Goal: Task Accomplishment & Management: Manage account settings

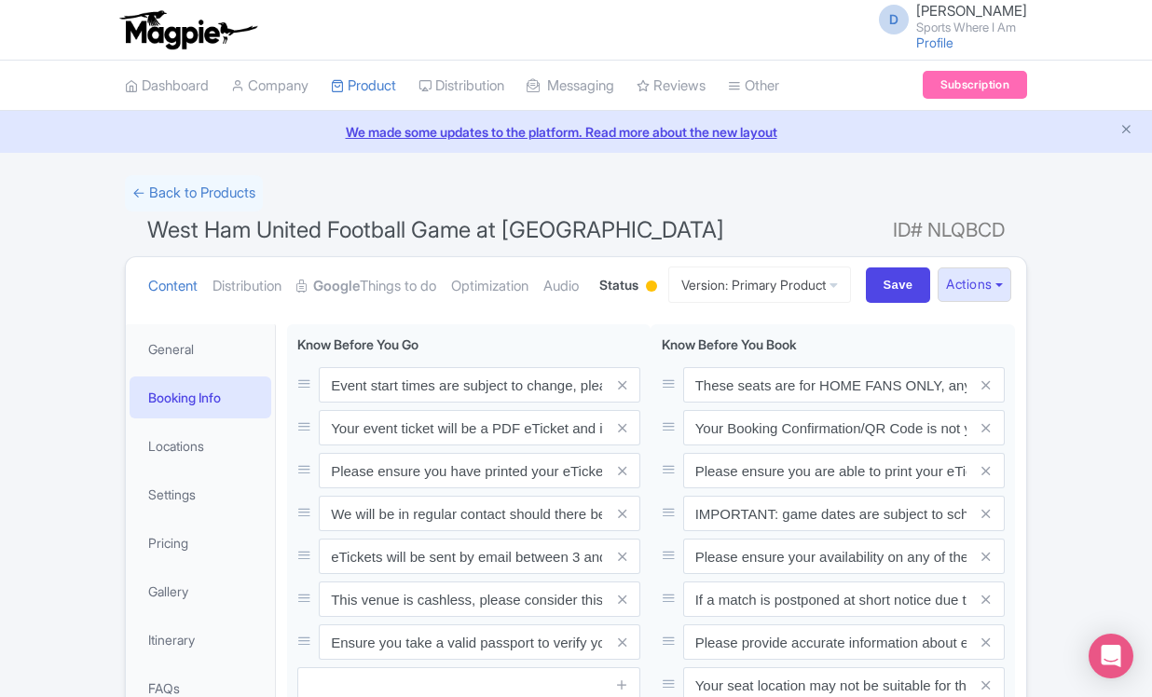
scroll to position [312, 0]
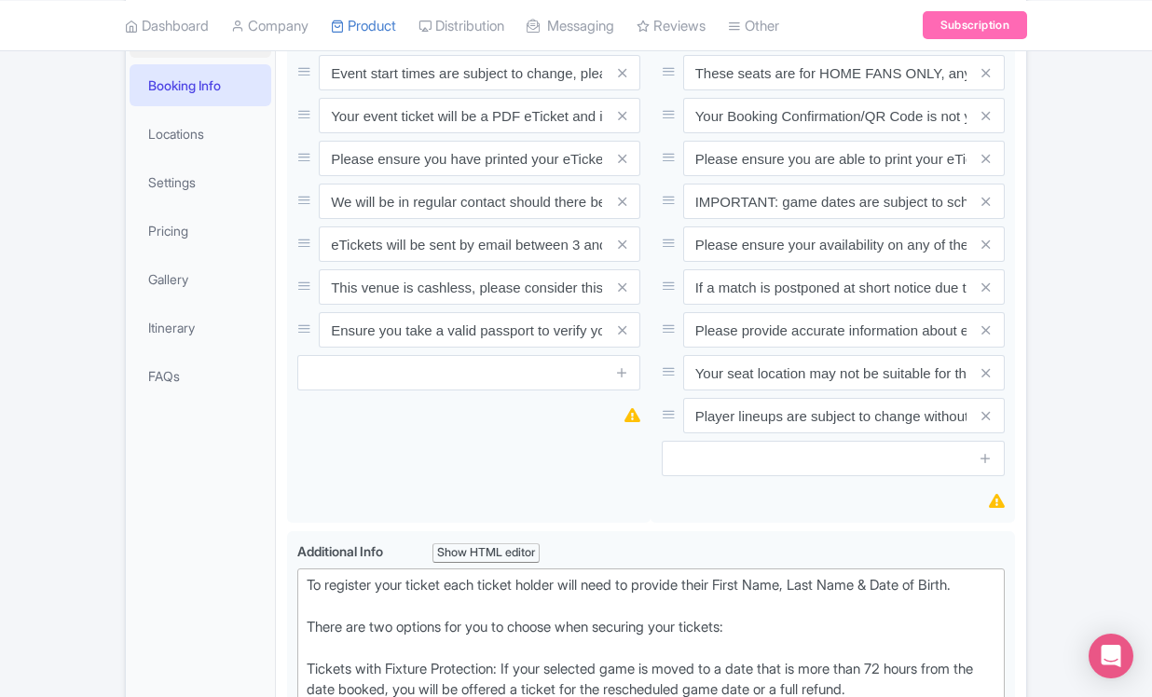
click at [172, 58] on link "General" at bounding box center [201, 37] width 142 height 42
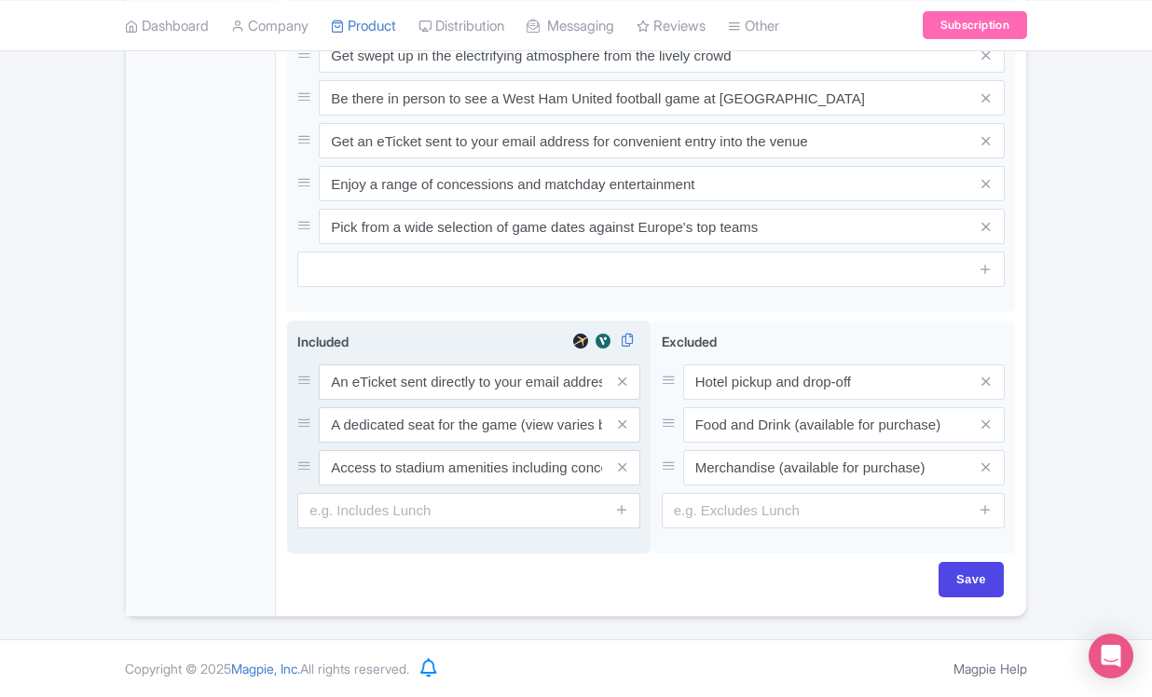
scroll to position [1619, 0]
click at [350, 382] on input "An eTicket sent directly to your email address" at bounding box center [480, 381] width 322 height 35
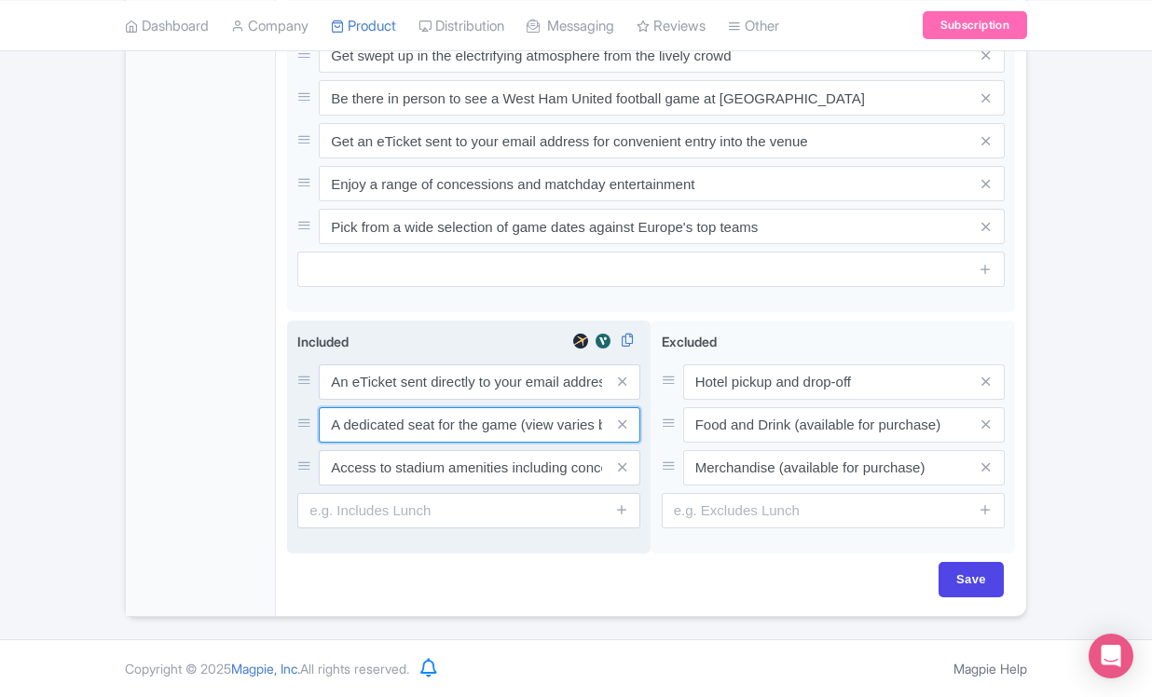
click at [376, 427] on input "A dedicated seat for the game (view varies by seat category)" at bounding box center [480, 424] width 322 height 35
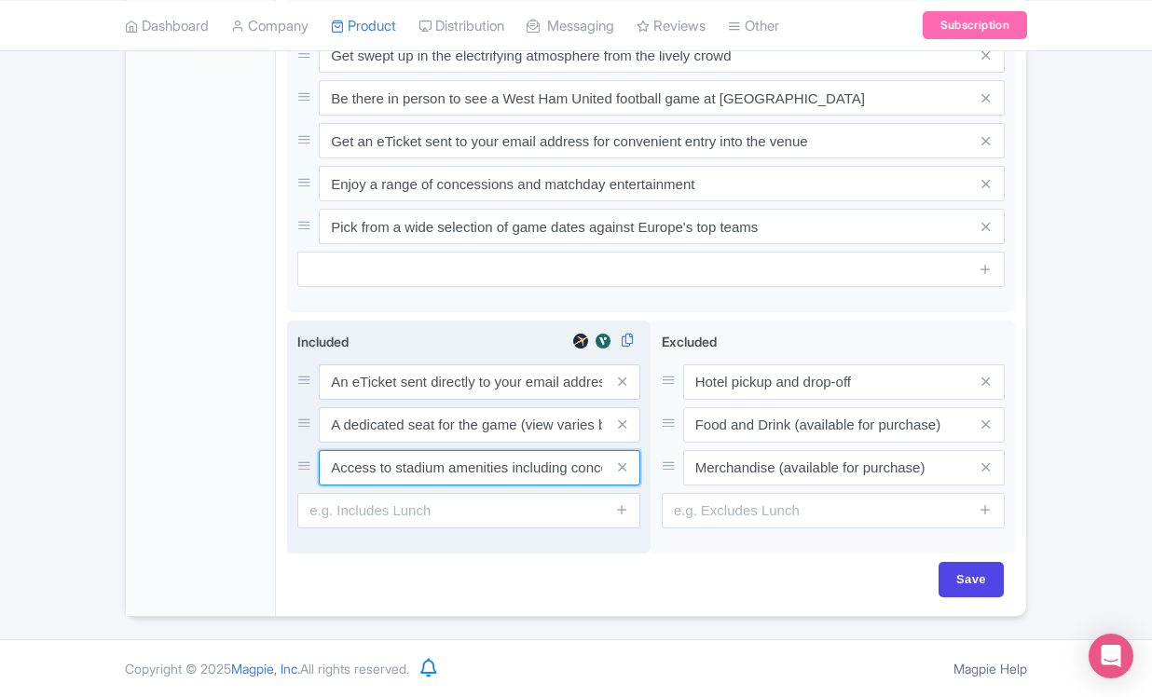
click at [371, 473] on input "Access to stadium amenities including concessions and matchday activations" at bounding box center [480, 467] width 322 height 35
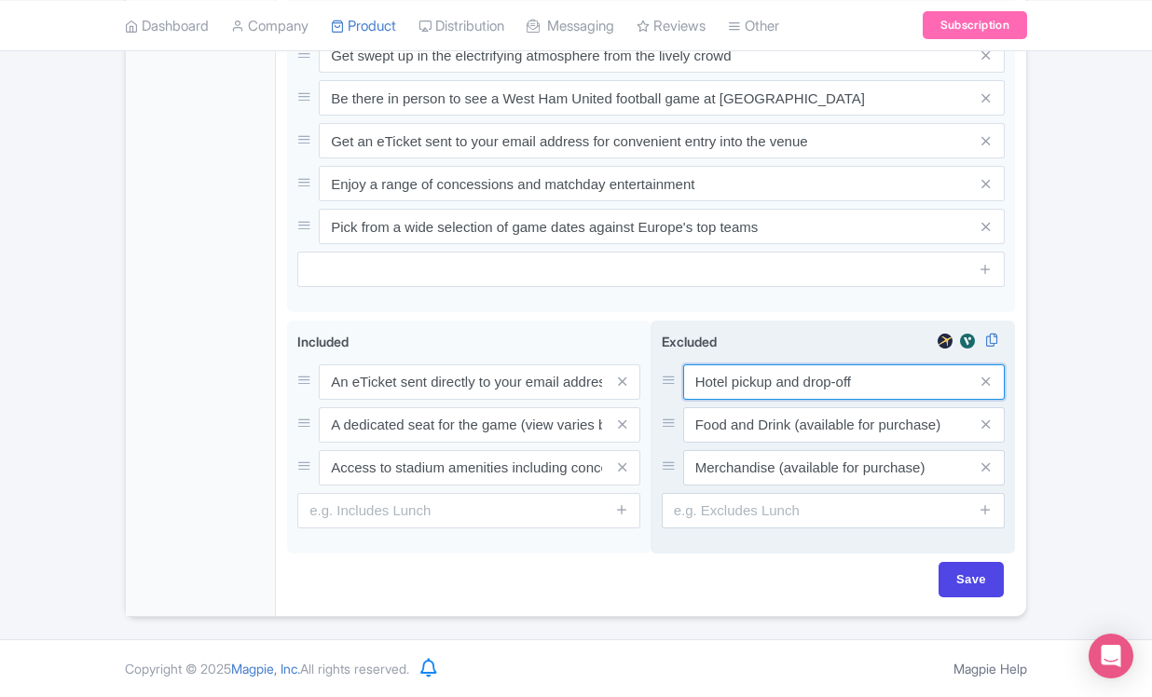
click at [759, 377] on input "Hotel pickup and drop-off" at bounding box center [844, 381] width 322 height 35
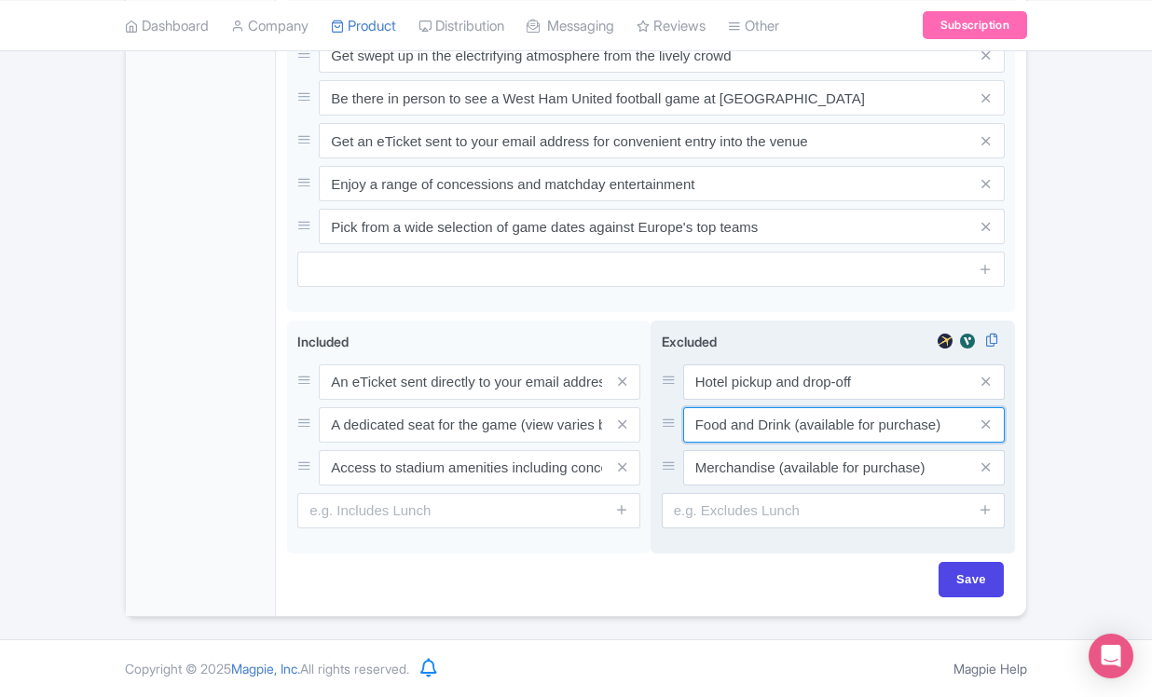
click at [776, 429] on input "Food and Drink (available for purchase)" at bounding box center [844, 424] width 322 height 35
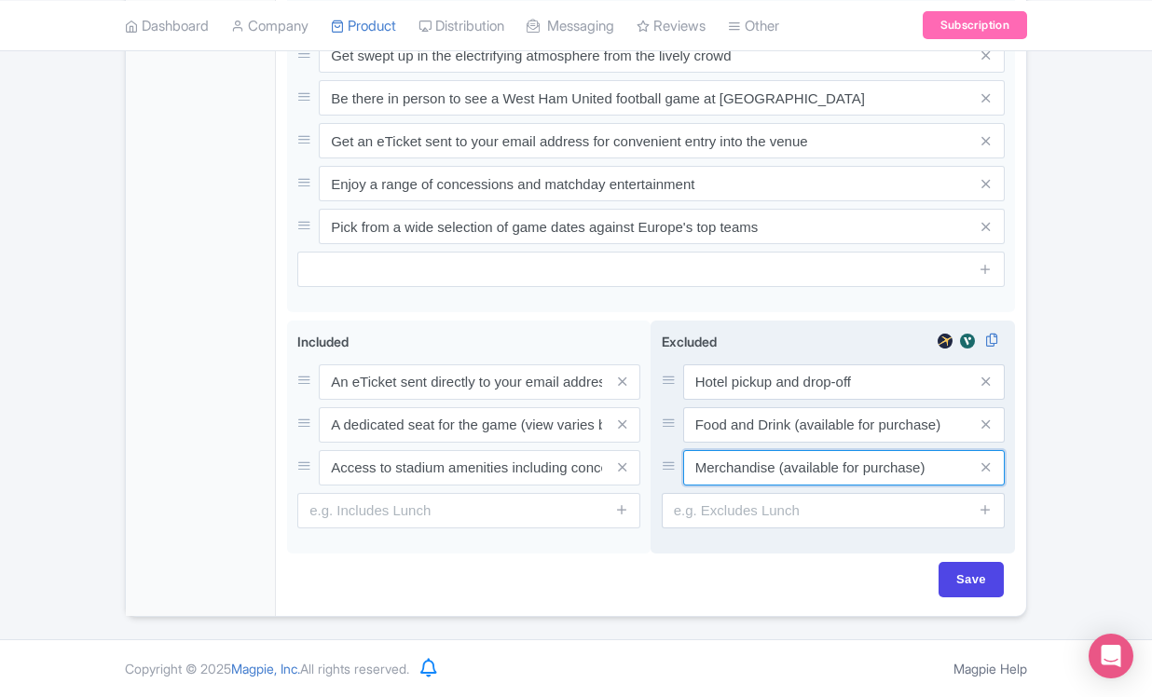
click at [745, 471] on input "Merchandise (available for purchase)" at bounding box center [844, 467] width 322 height 35
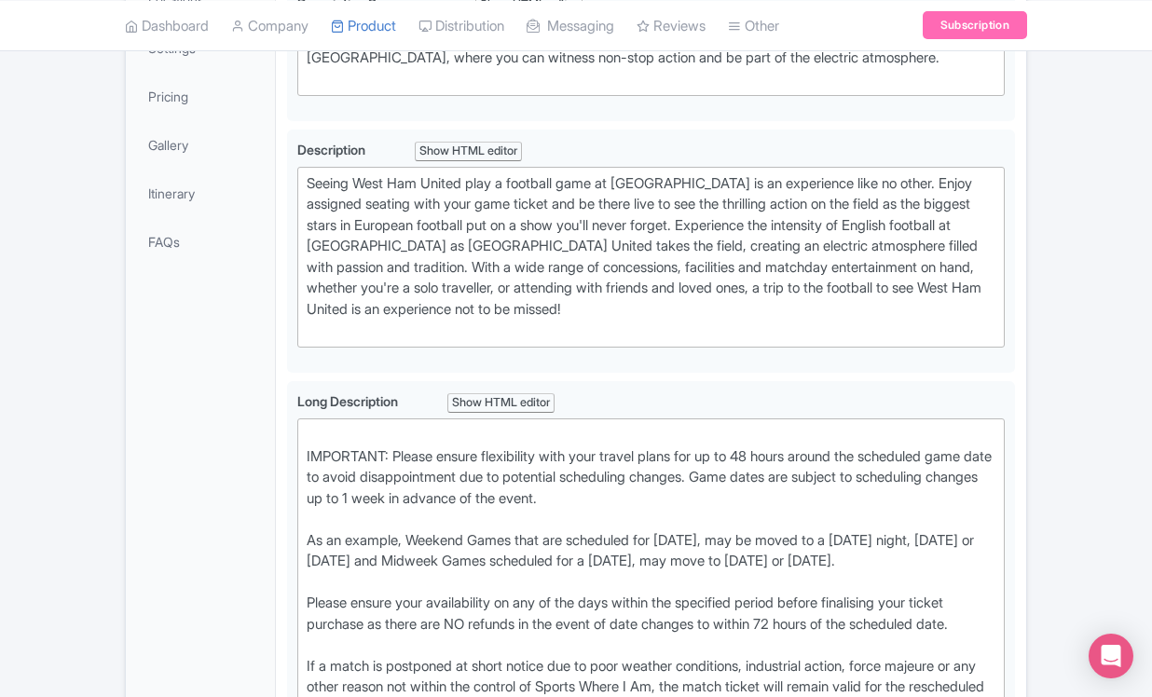
scroll to position [65, 0]
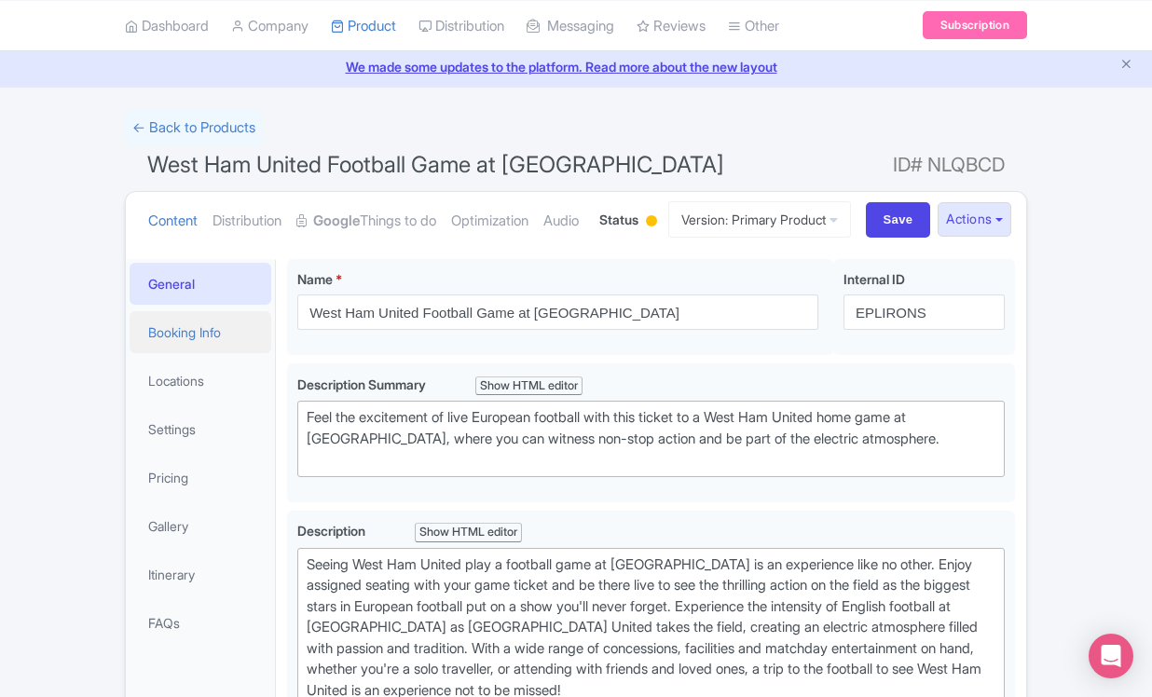
click at [189, 353] on link "Booking Info" at bounding box center [201, 332] width 142 height 42
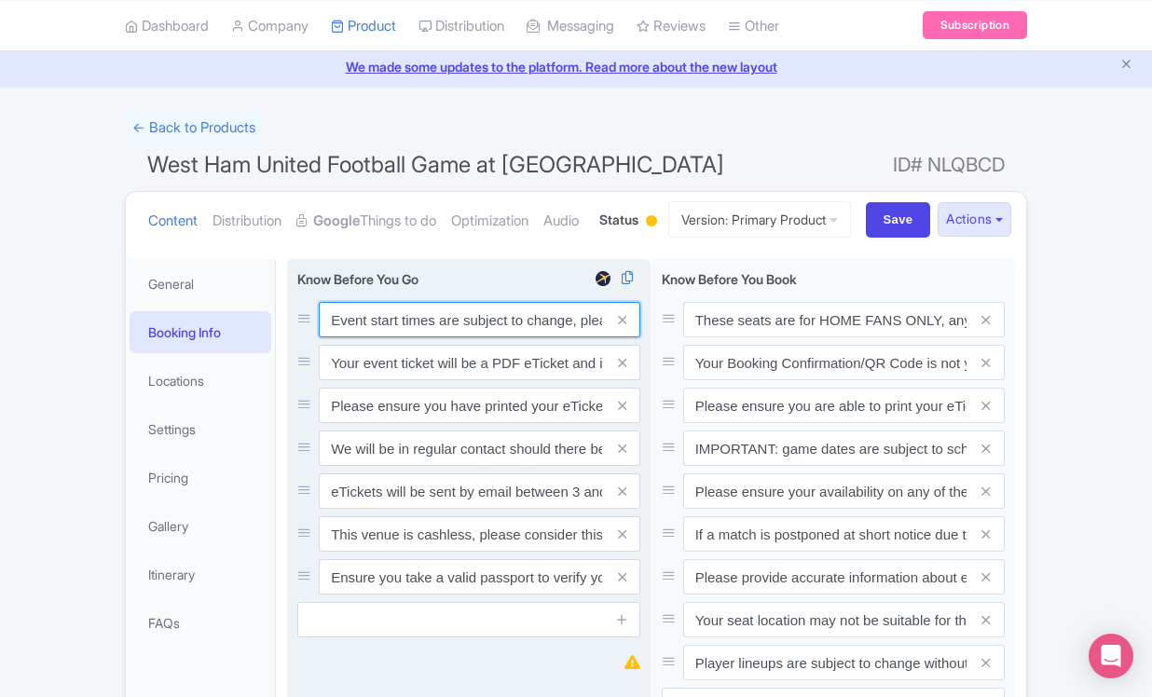
click at [339, 337] on input "Event start times are subject to change, please check these closer to the event…" at bounding box center [480, 319] width 322 height 35
click at [417, 380] on input "Your event ticket will be a PDF eTicket and is separate from your booking confi…" at bounding box center [480, 362] width 322 height 35
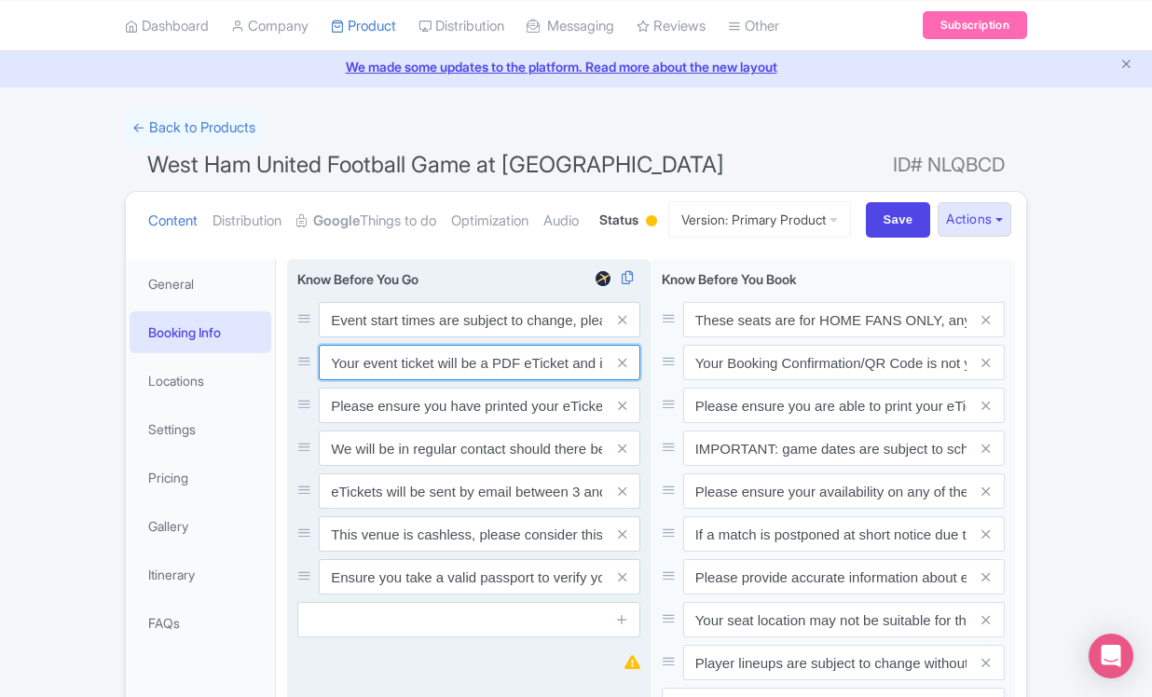
click at [417, 380] on input "Your event ticket will be a PDF eTicket and is separate from your booking confi…" at bounding box center [480, 362] width 322 height 35
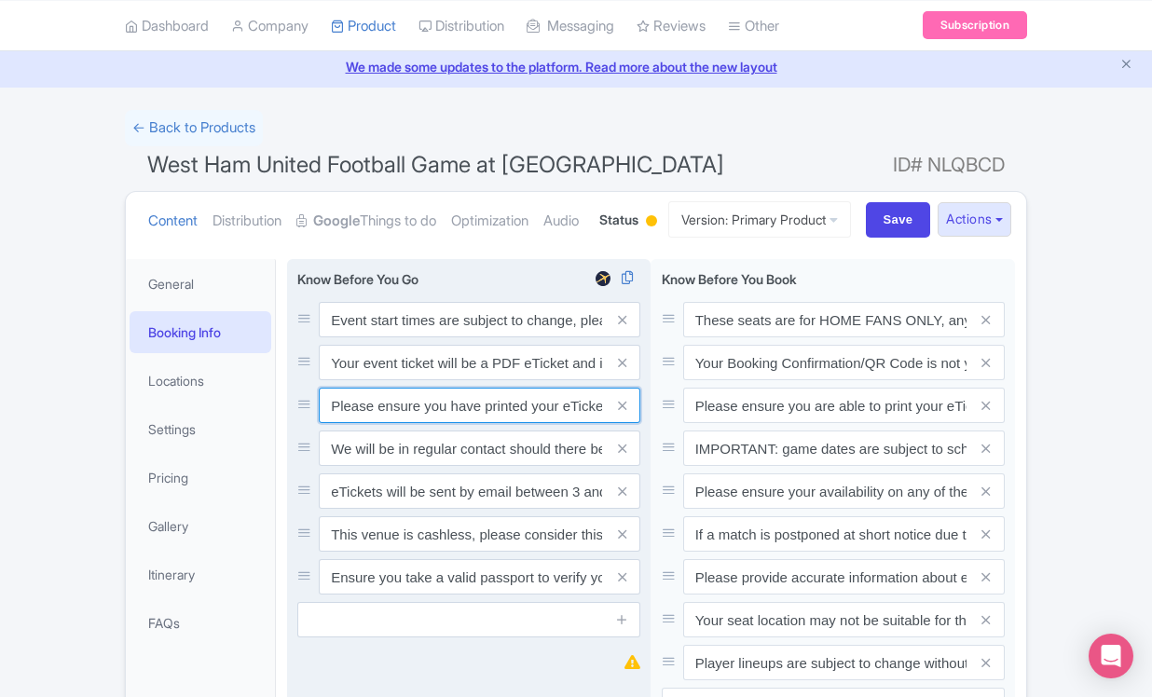
click at [407, 423] on input "Please ensure you have printed your eTicket prior to the game." at bounding box center [480, 405] width 322 height 35
click at [363, 466] on input "We will be in regular contact should there be any updates or changes ahead of y…" at bounding box center [480, 448] width 322 height 35
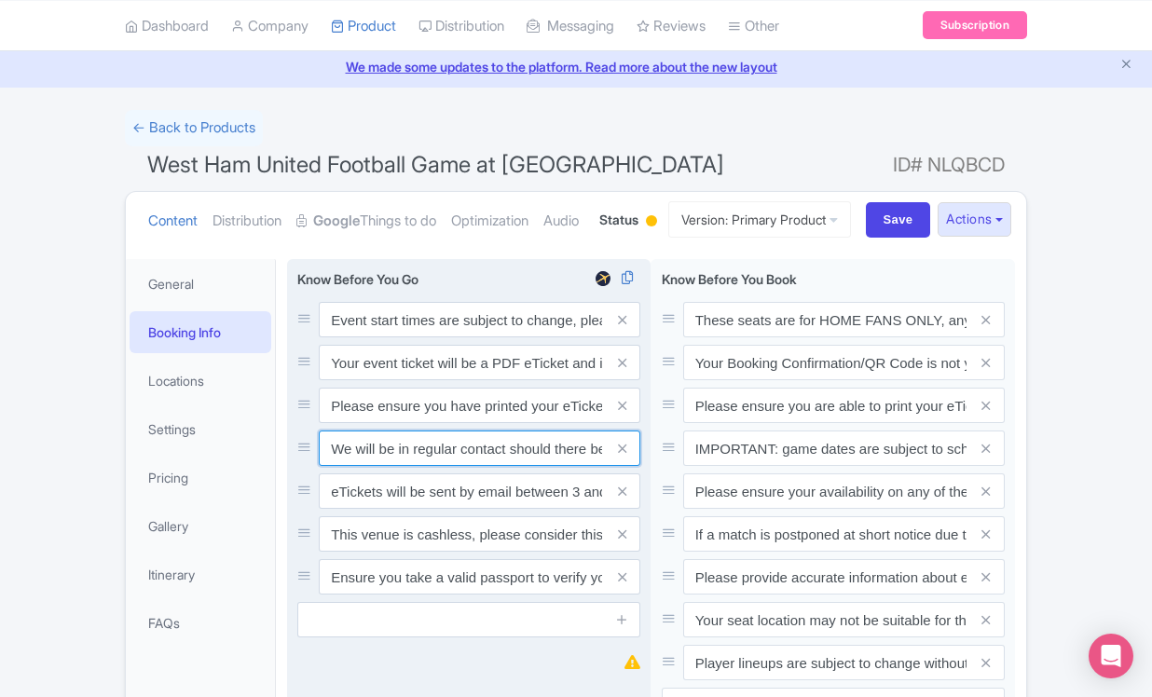
click at [363, 466] on input "We will be in regular contact should there be any updates or changes ahead of y…" at bounding box center [480, 448] width 322 height 35
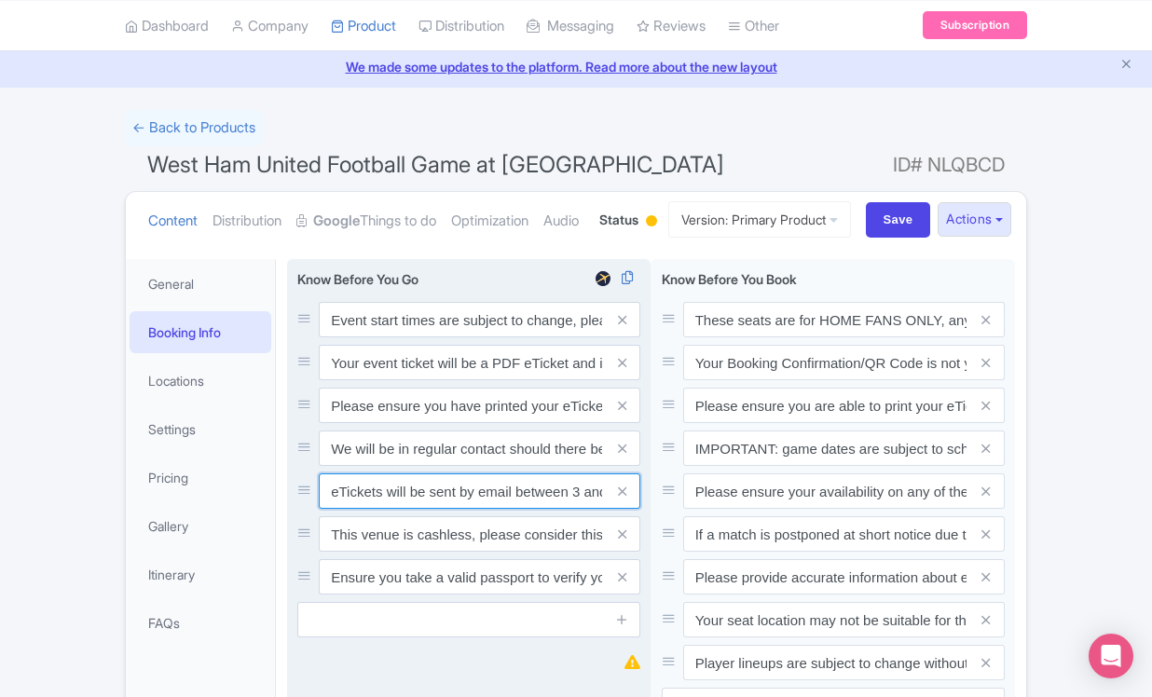
click at [359, 509] on input "eTickets will be sent by email between 3 and 5 days before the match." at bounding box center [480, 491] width 322 height 35
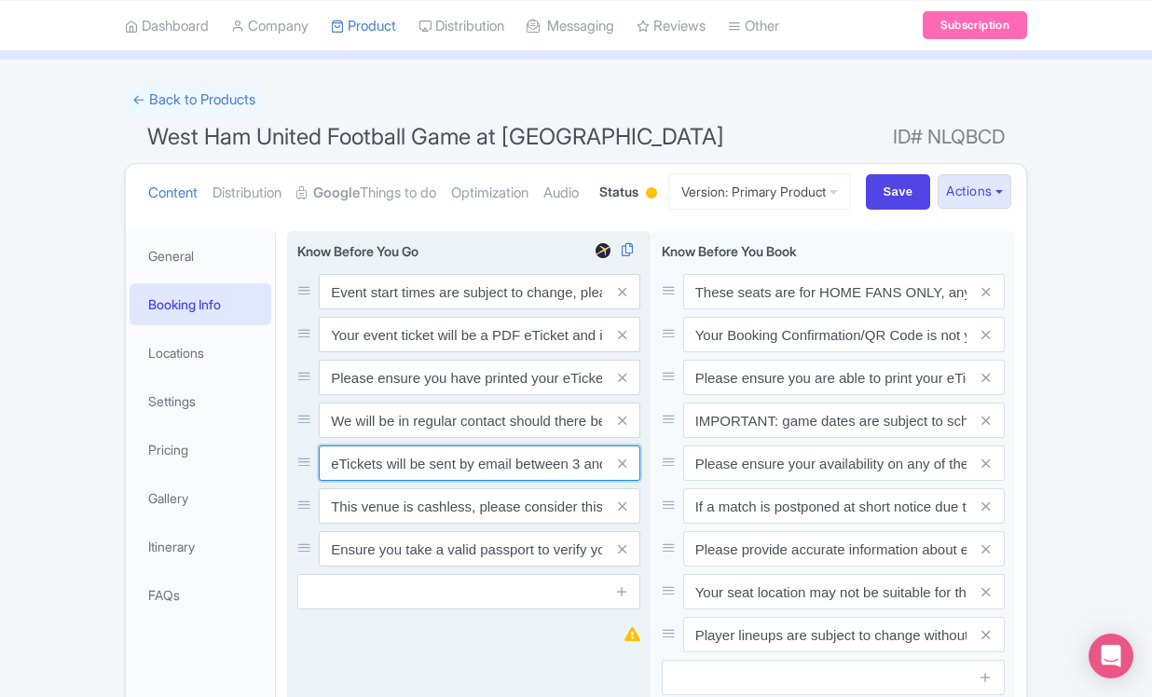
scroll to position [155, 0]
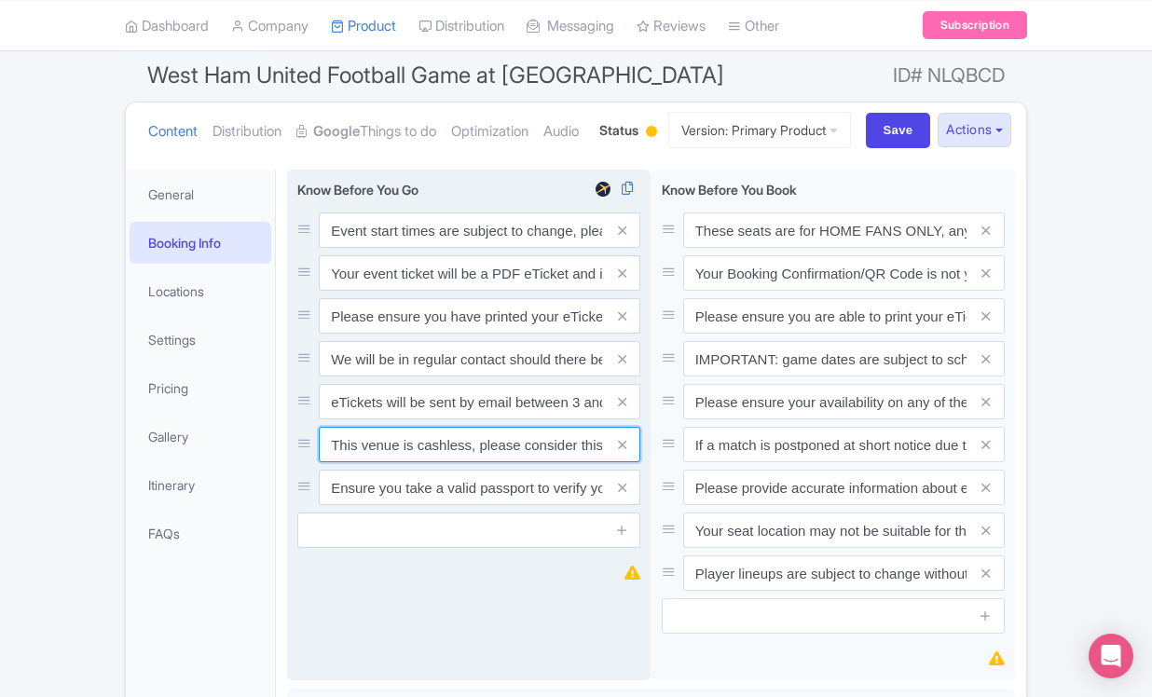
click at [356, 462] on input "This venue is cashless, please consider this for any extra purchases you wish t…" at bounding box center [480, 444] width 322 height 35
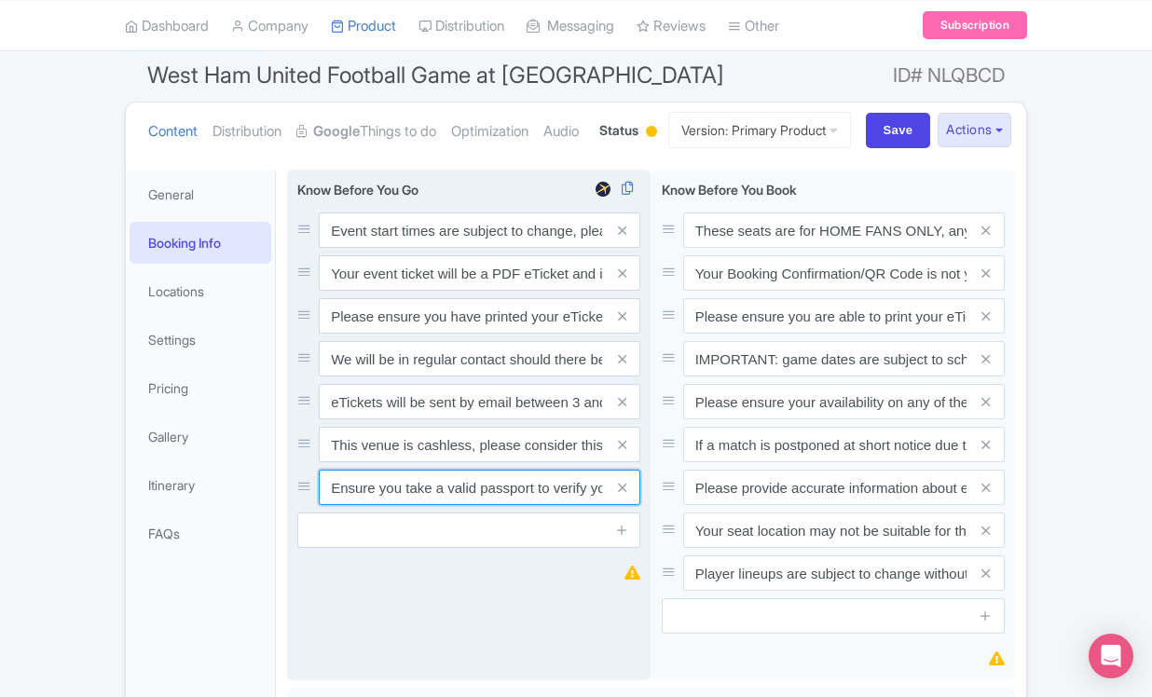
click at [357, 505] on input "Ensure you take a valid passport to verify your identity upon entry" at bounding box center [480, 487] width 322 height 35
